Goal: Book appointment/travel/reservation

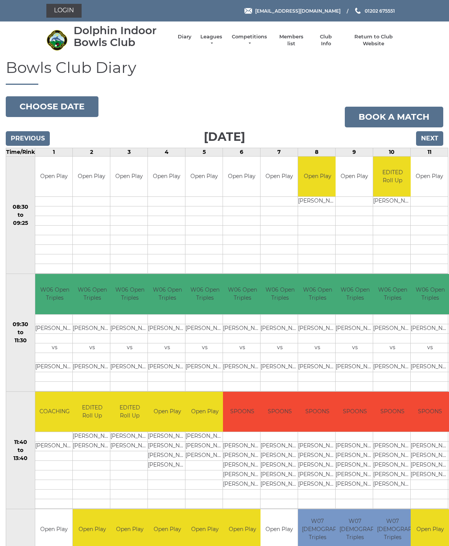
click at [38, 139] on input "Previous" at bounding box center [28, 138] width 44 height 15
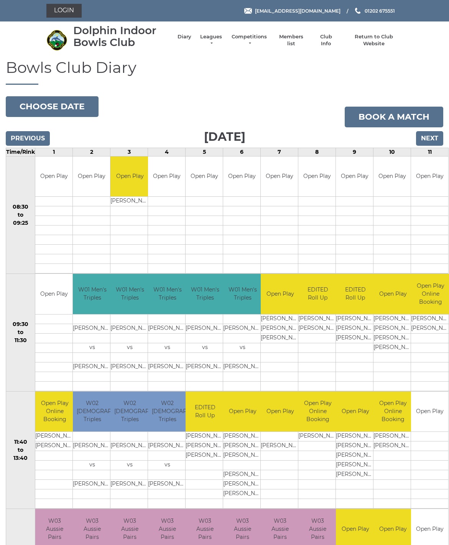
click at [25, 136] on input "Previous" at bounding box center [28, 138] width 44 height 15
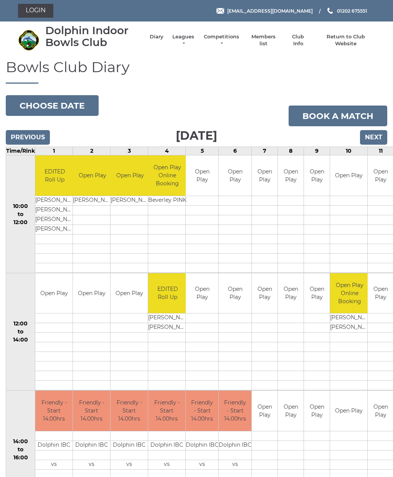
click at [39, 107] on button "Choose date" at bounding box center [52, 105] width 93 height 21
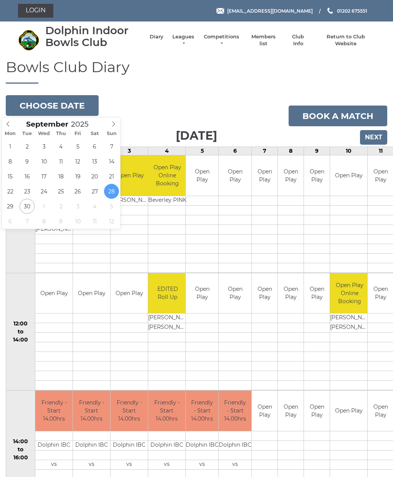
click at [110, 128] on span at bounding box center [113, 122] width 13 height 11
type input "2025-10-07"
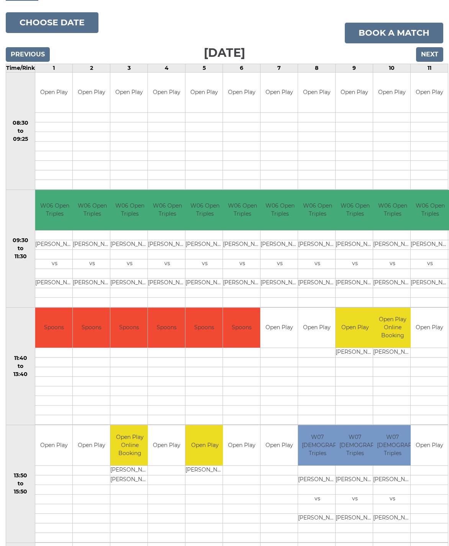
scroll to position [85, 0]
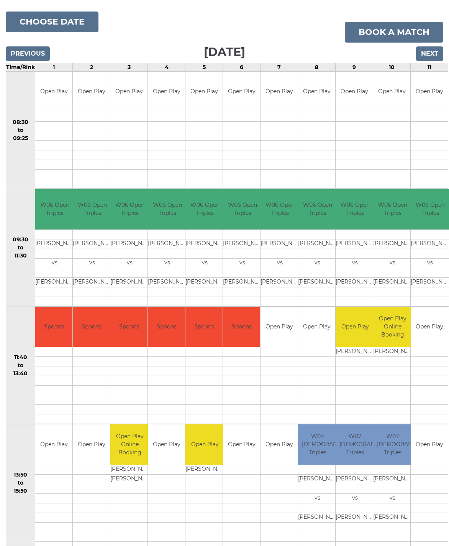
click at [434, 56] on input "Next" at bounding box center [429, 53] width 27 height 15
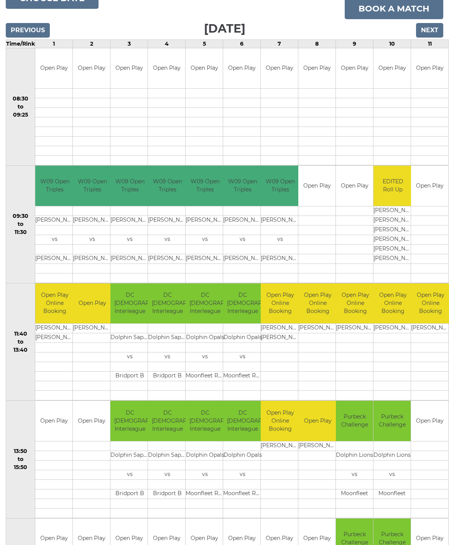
scroll to position [109, 0]
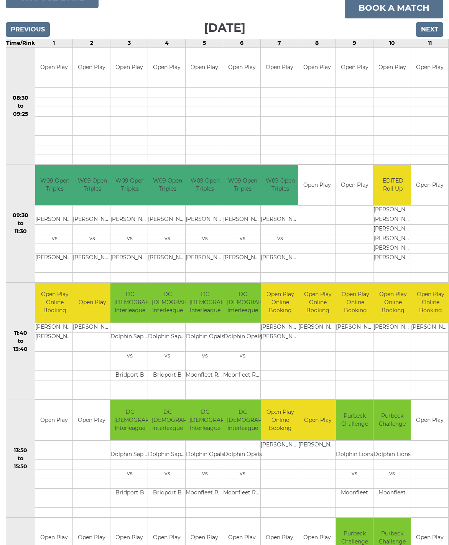
click at [434, 28] on input "Next" at bounding box center [429, 29] width 27 height 15
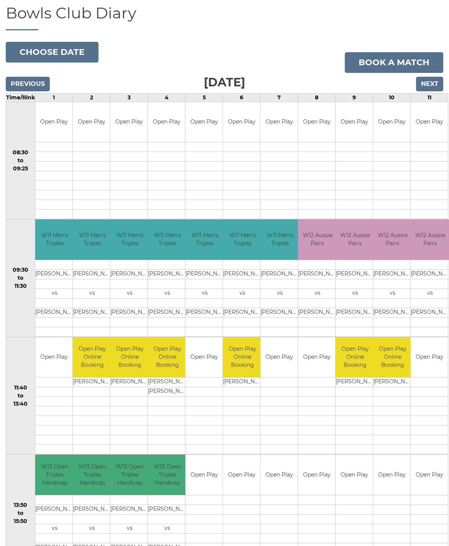
scroll to position [76, 0]
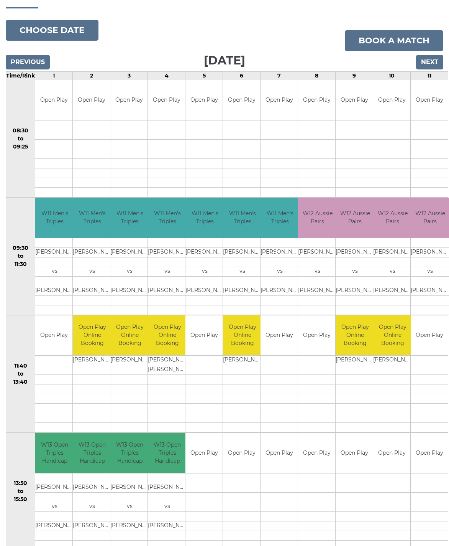
click at [427, 61] on input "Next" at bounding box center [429, 62] width 27 height 15
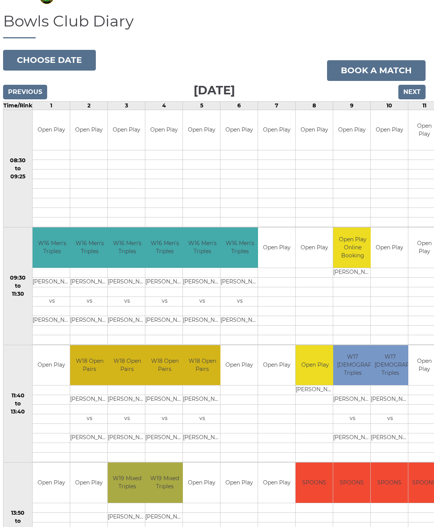
scroll to position [47, 3]
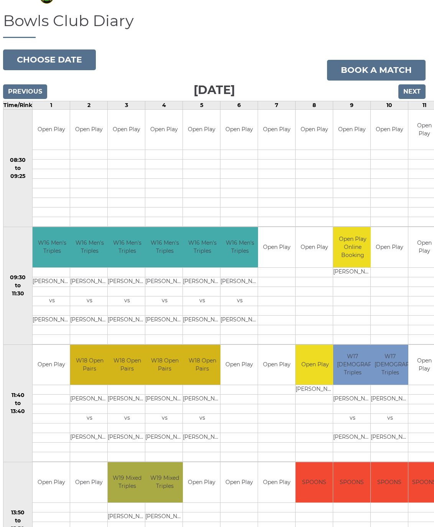
click at [413, 89] on input "Next" at bounding box center [411, 91] width 27 height 15
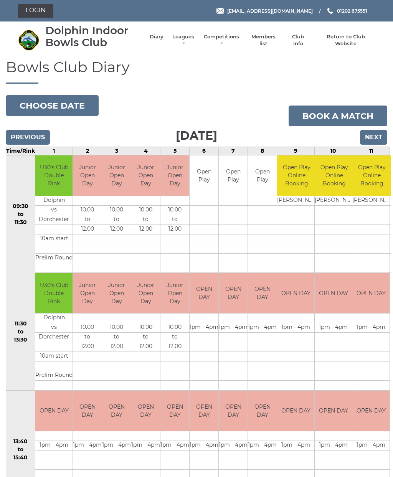
click at [369, 143] on input "Next" at bounding box center [373, 137] width 27 height 15
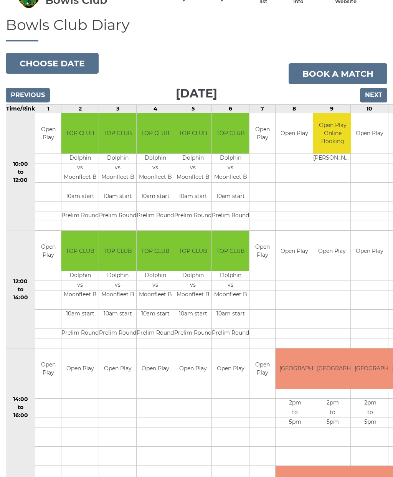
scroll to position [44, 0]
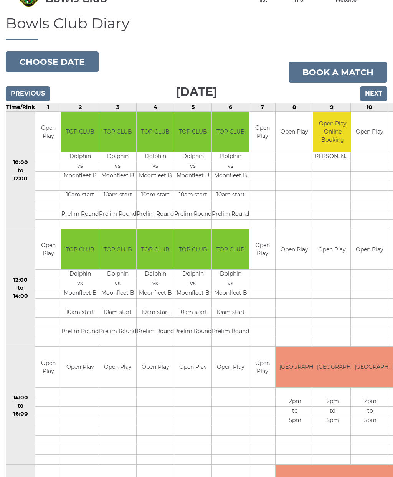
click at [377, 90] on input "Next" at bounding box center [373, 93] width 27 height 15
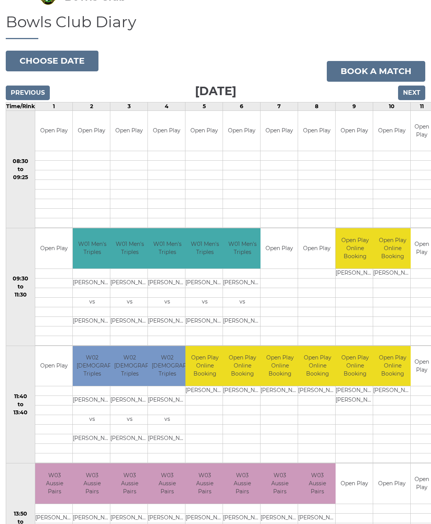
scroll to position [40, 0]
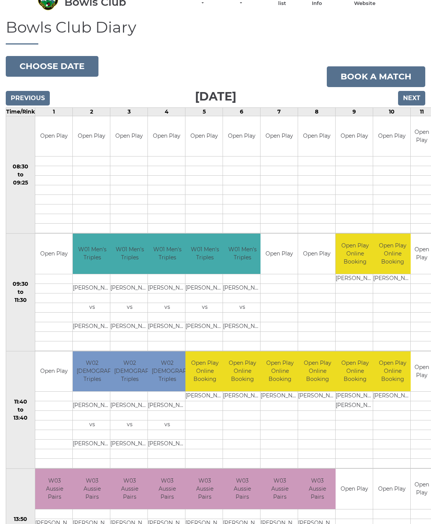
click at [409, 100] on input "Next" at bounding box center [411, 98] width 27 height 15
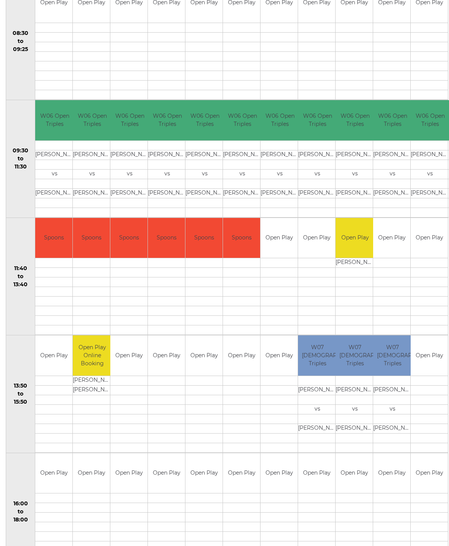
scroll to position [173, 0]
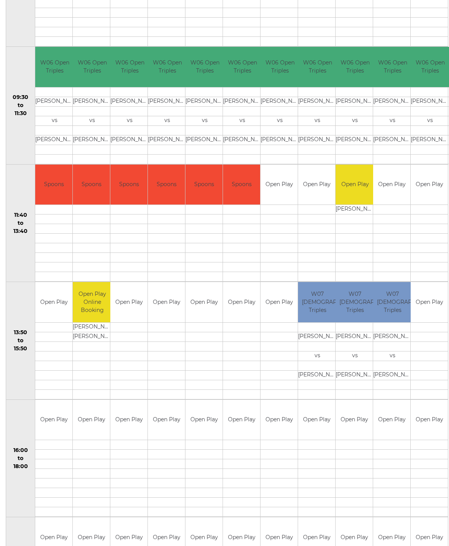
scroll to position [261, 0]
